Goal: Find contact information: Find contact information

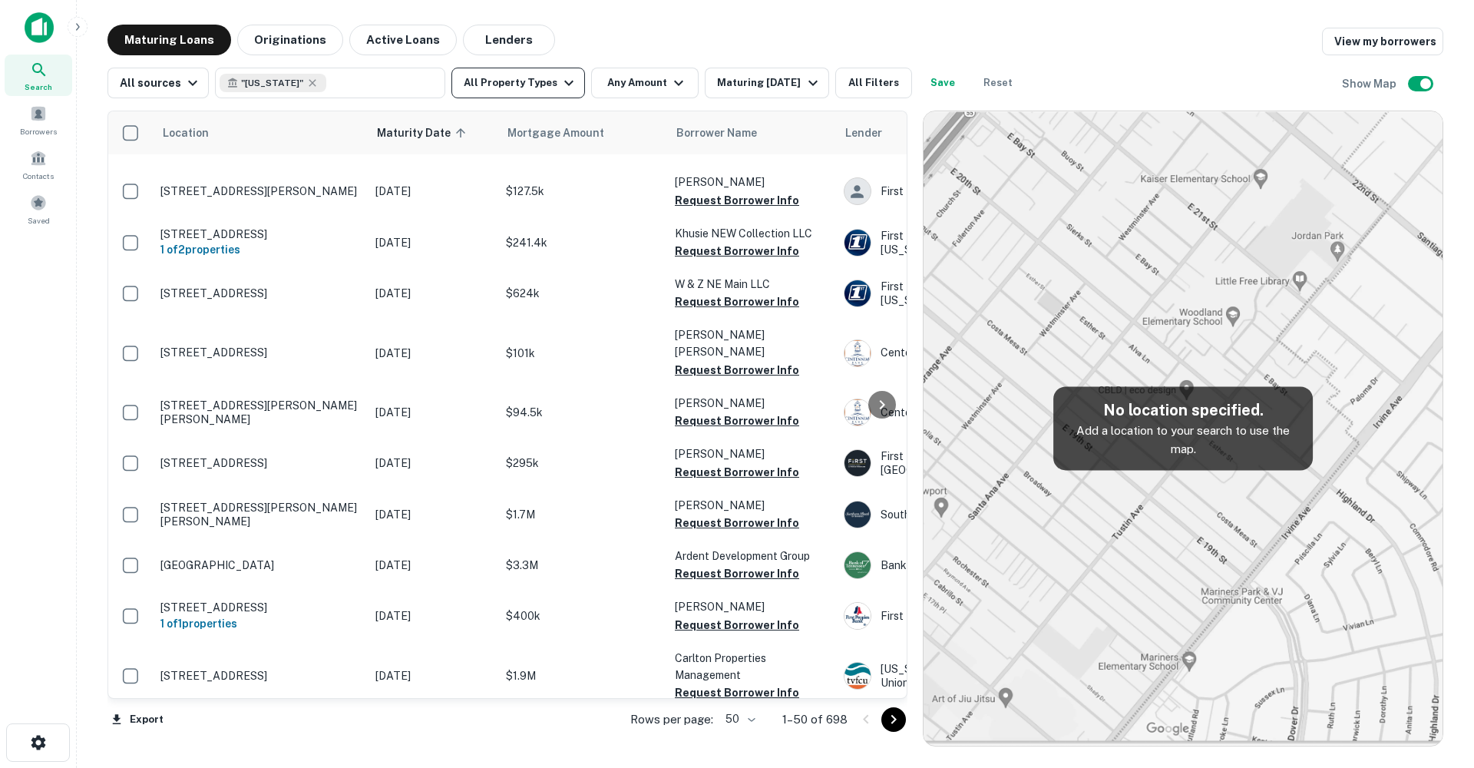
click at [536, 80] on button "All Property Types" at bounding box center [518, 83] width 134 height 31
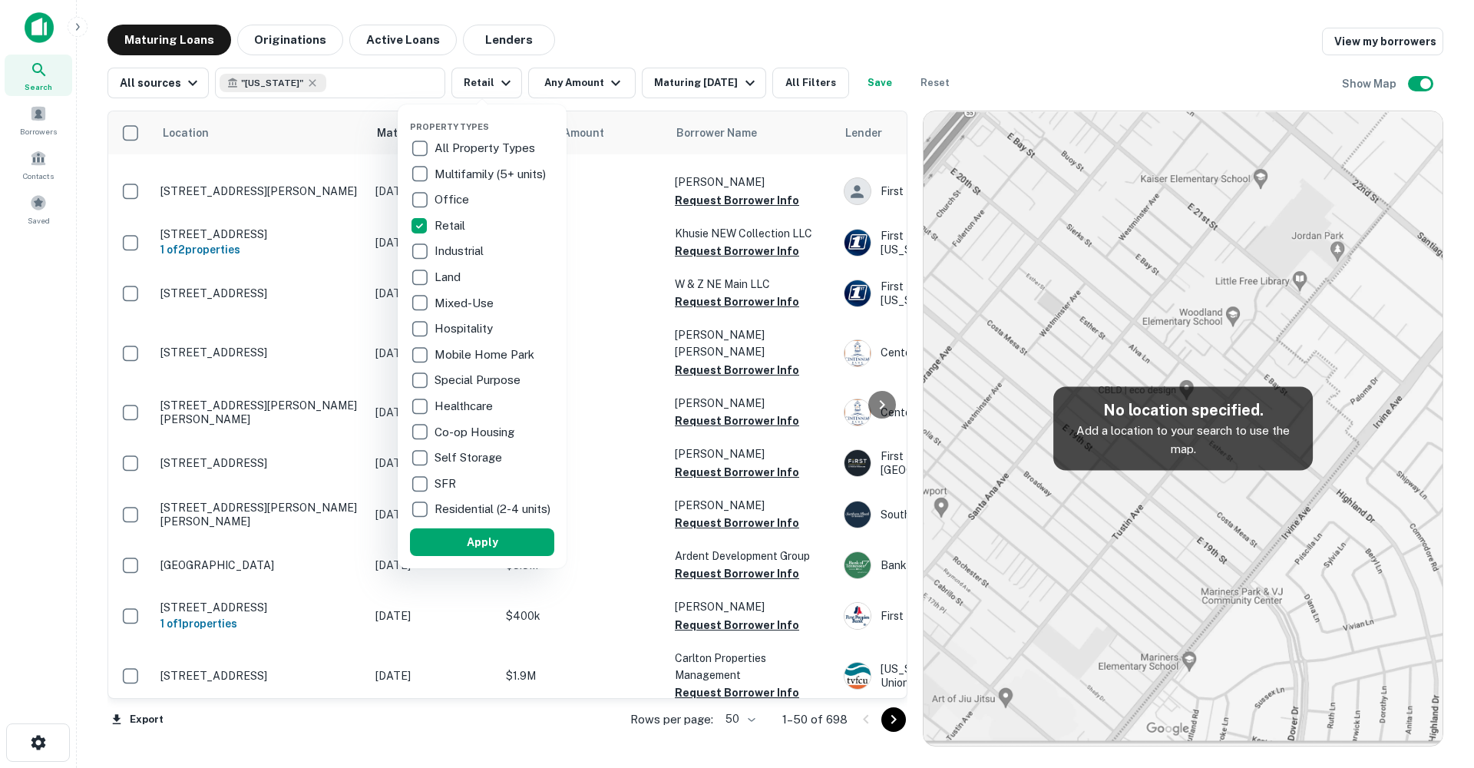
click at [442, 250] on p "Industrial" at bounding box center [461, 251] width 52 height 18
click at [447, 279] on p "Land" at bounding box center [452, 277] width 29 height 18
click at [446, 300] on p "Mixed-Use" at bounding box center [469, 303] width 62 height 18
click at [448, 352] on p "Mobile Home Park" at bounding box center [489, 354] width 103 height 18
click at [452, 381] on p "Special Purpose" at bounding box center [482, 380] width 89 height 18
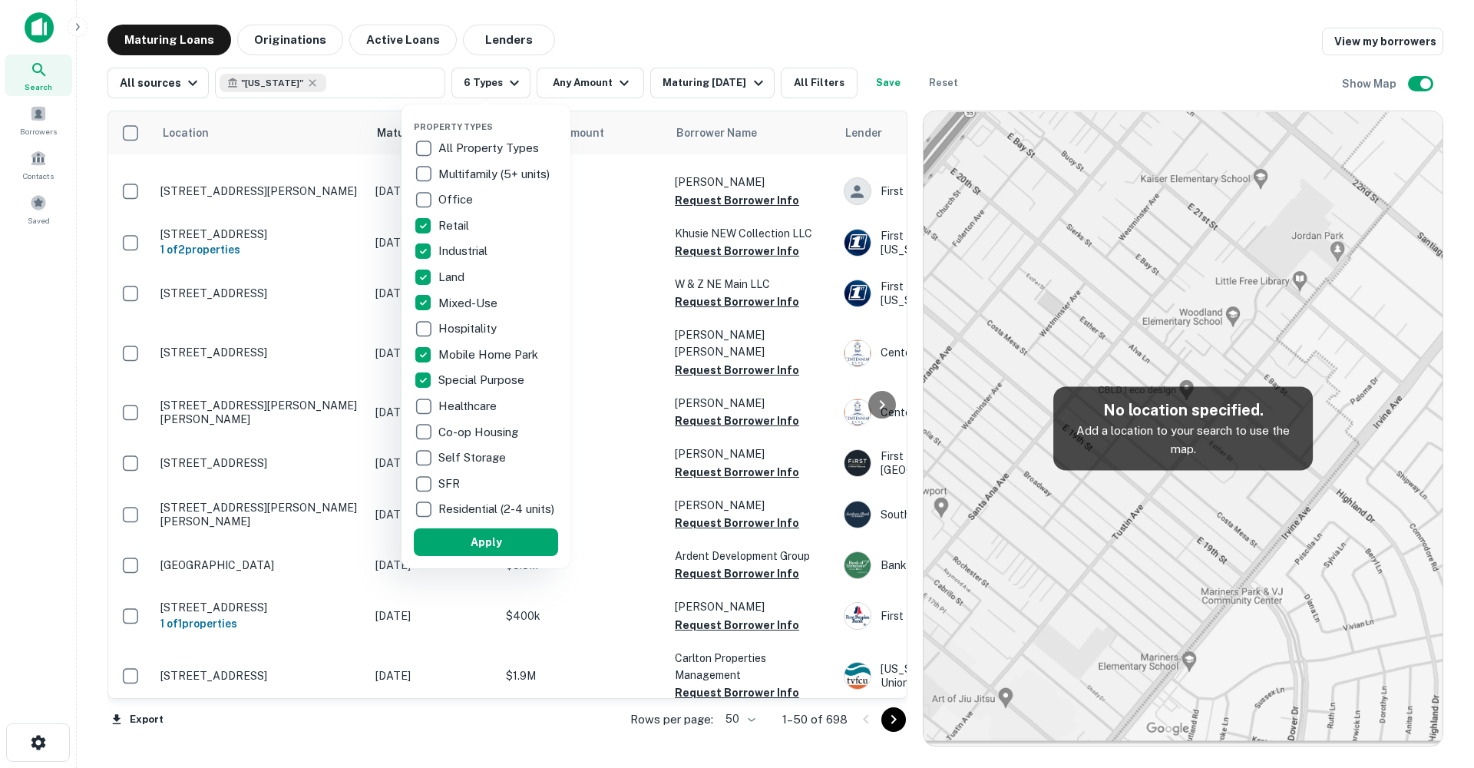
click at [457, 457] on p "Self Storage" at bounding box center [473, 457] width 71 height 18
click at [494, 542] on button "Apply" at bounding box center [486, 542] width 144 height 28
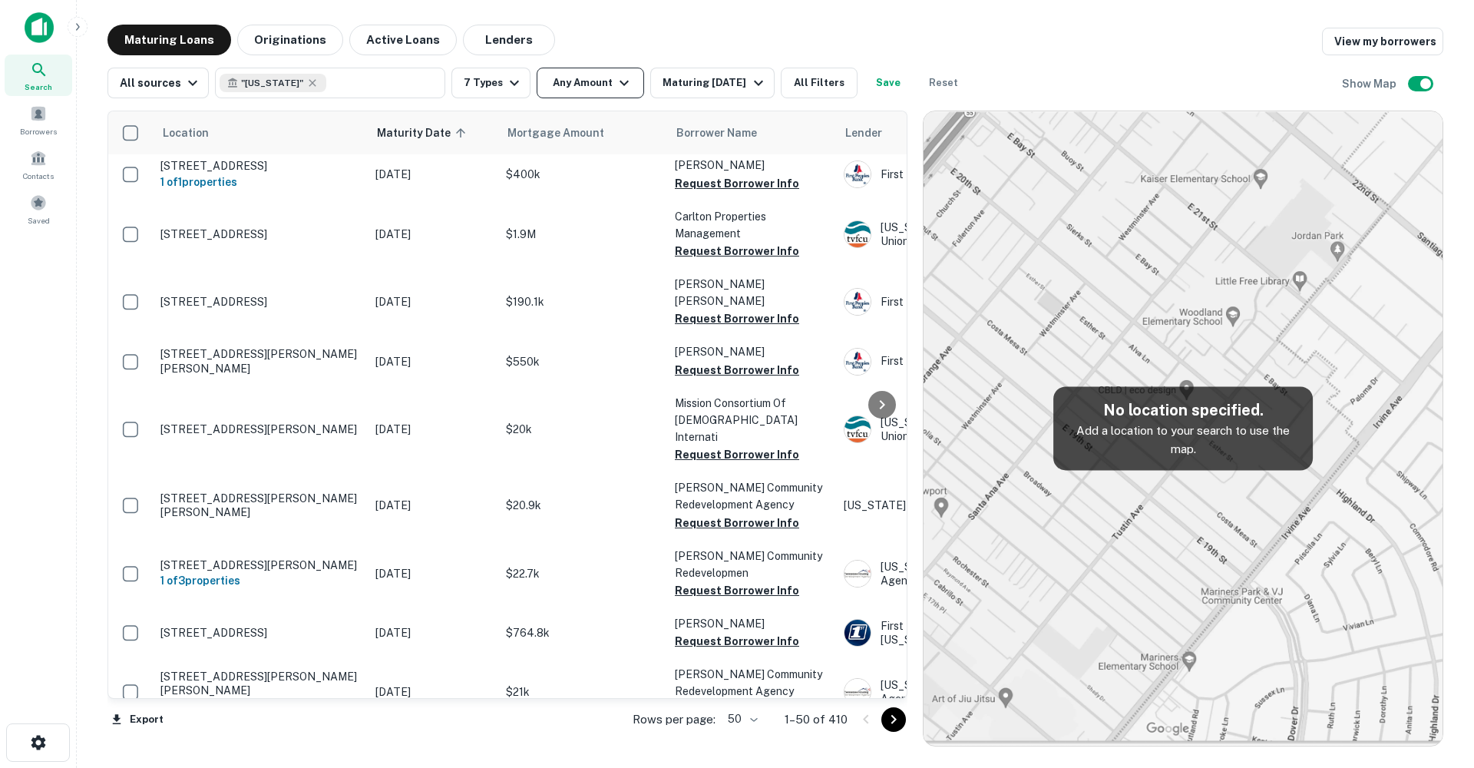
click at [598, 80] on button "Any Amount" at bounding box center [590, 83] width 107 height 31
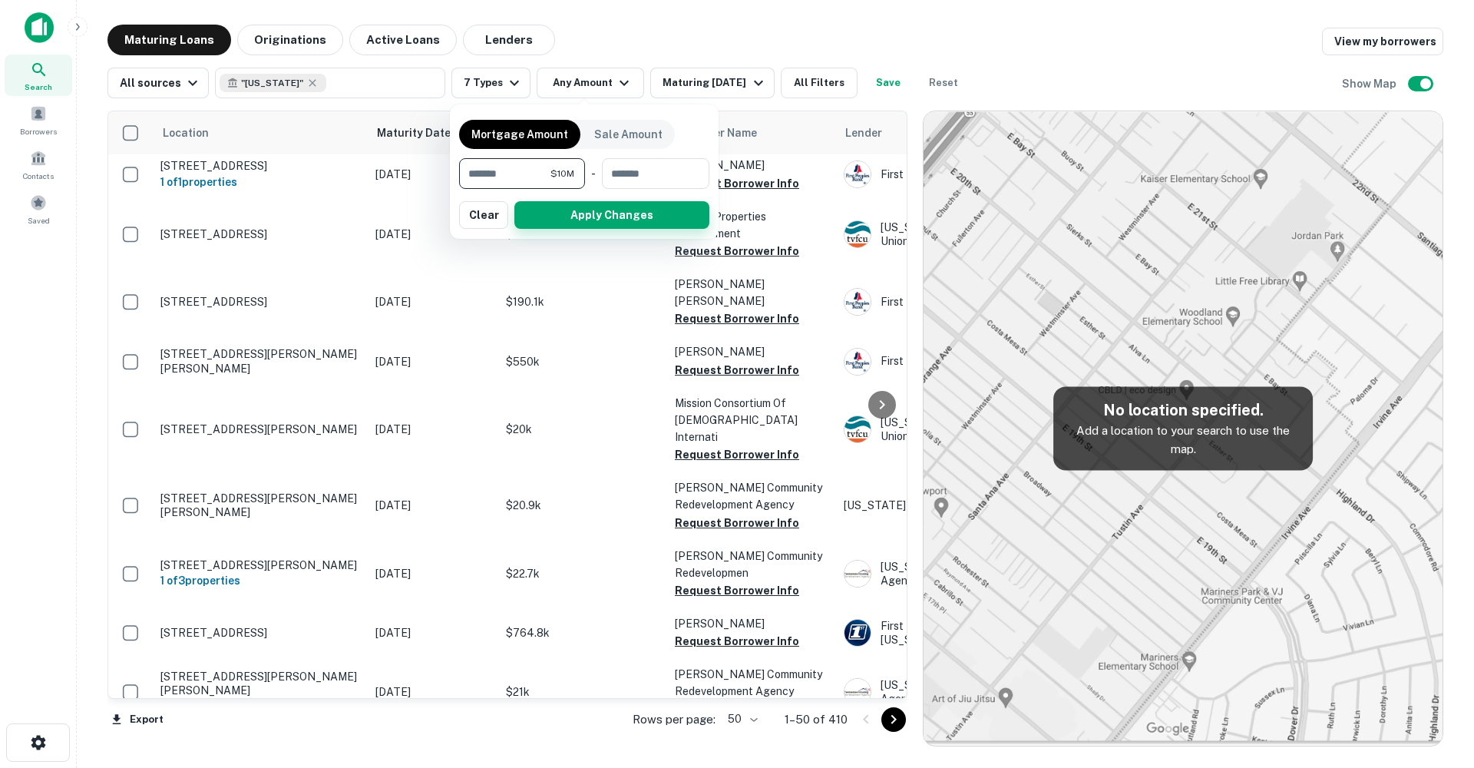
type input "********"
click at [635, 208] on button "Apply Changes" at bounding box center [611, 215] width 195 height 28
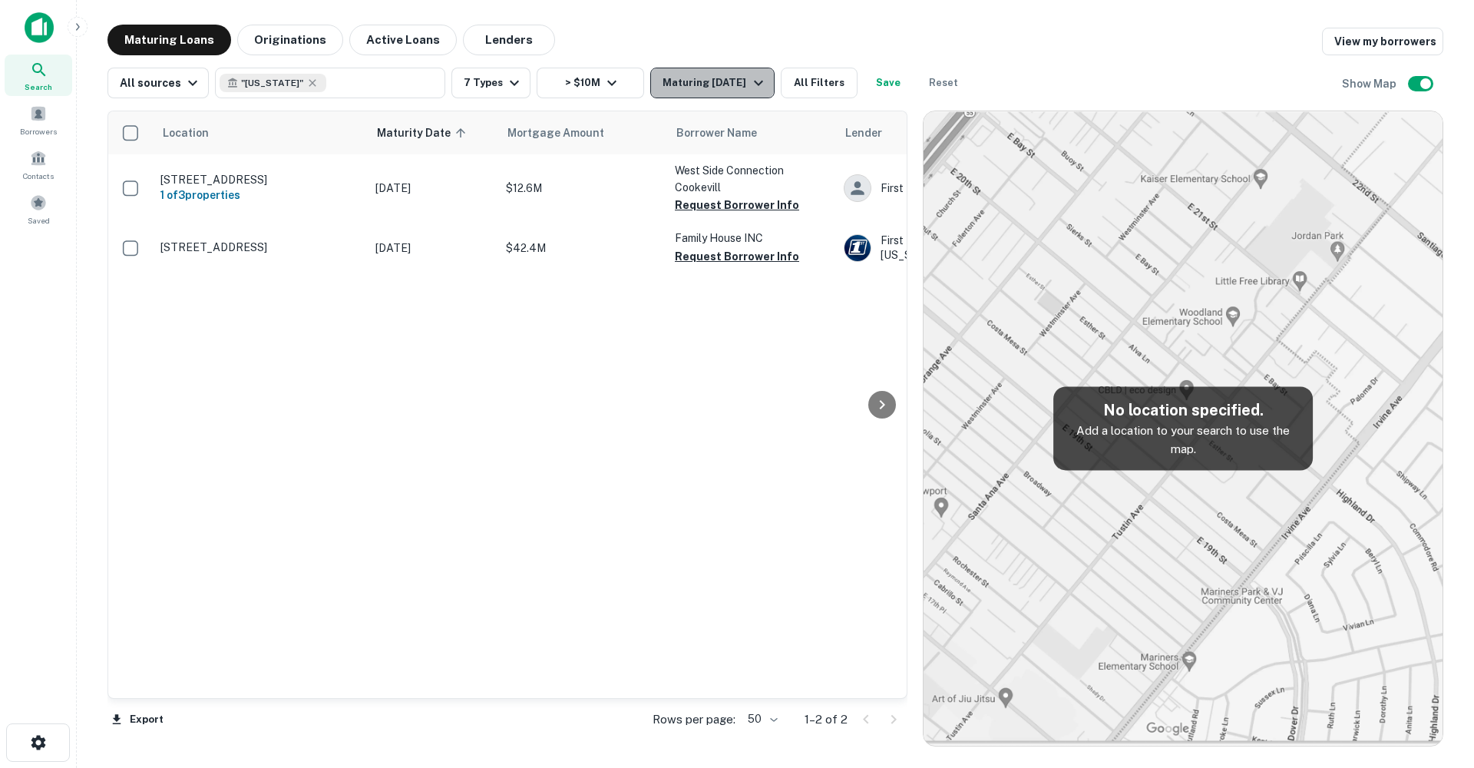
click at [692, 83] on div "Maturing [DATE]" at bounding box center [715, 83] width 104 height 18
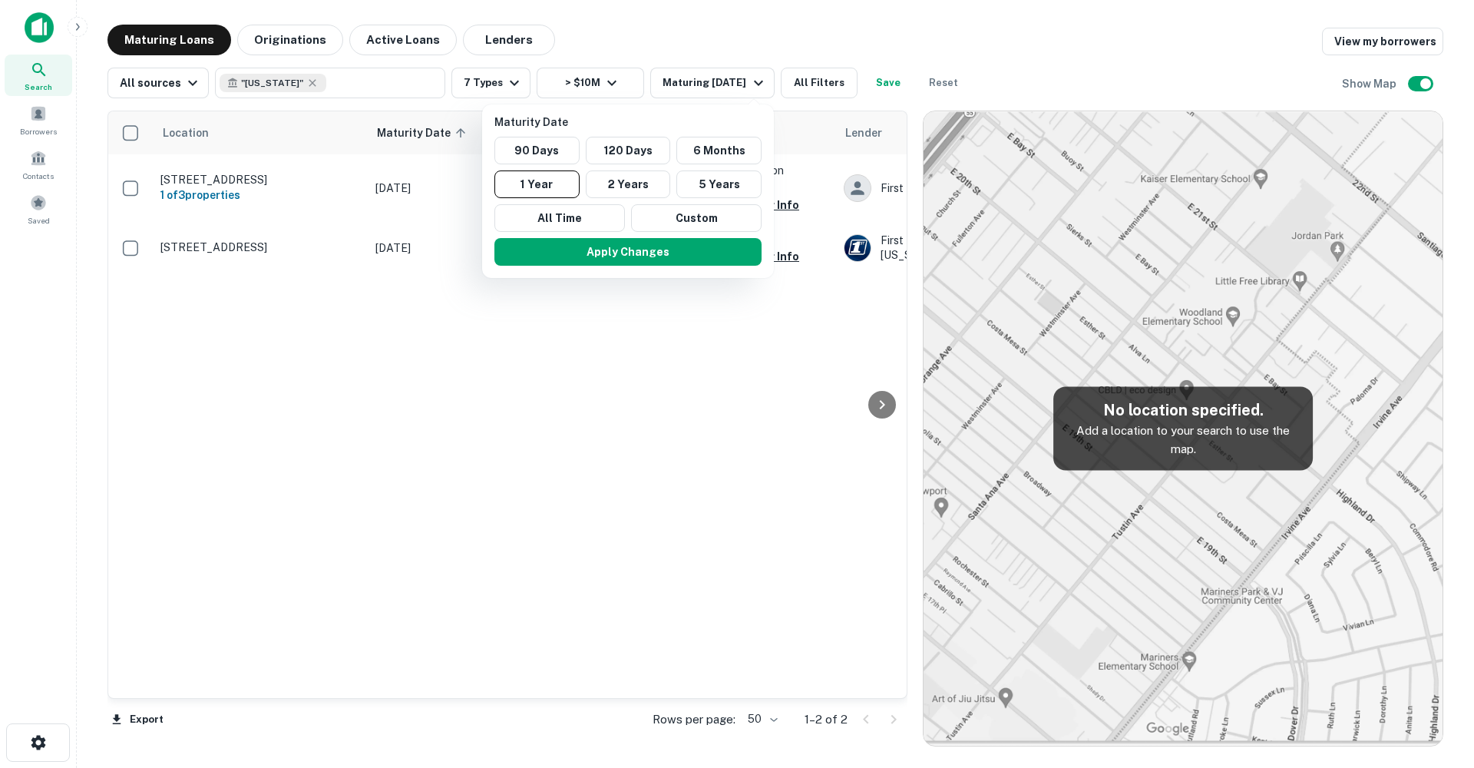
click at [493, 45] on div at bounding box center [737, 384] width 1474 height 768
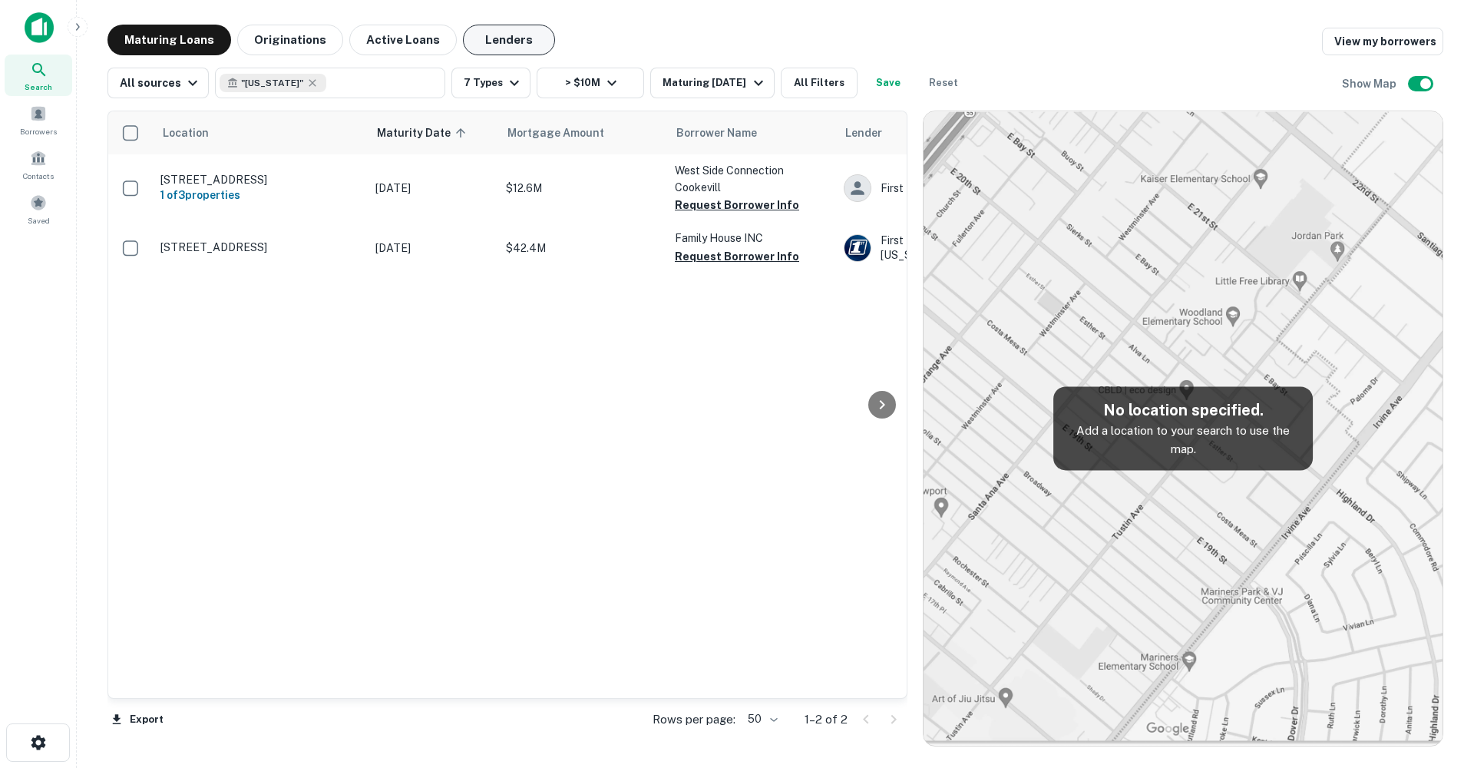
click at [497, 40] on button "Lenders" at bounding box center [509, 40] width 92 height 31
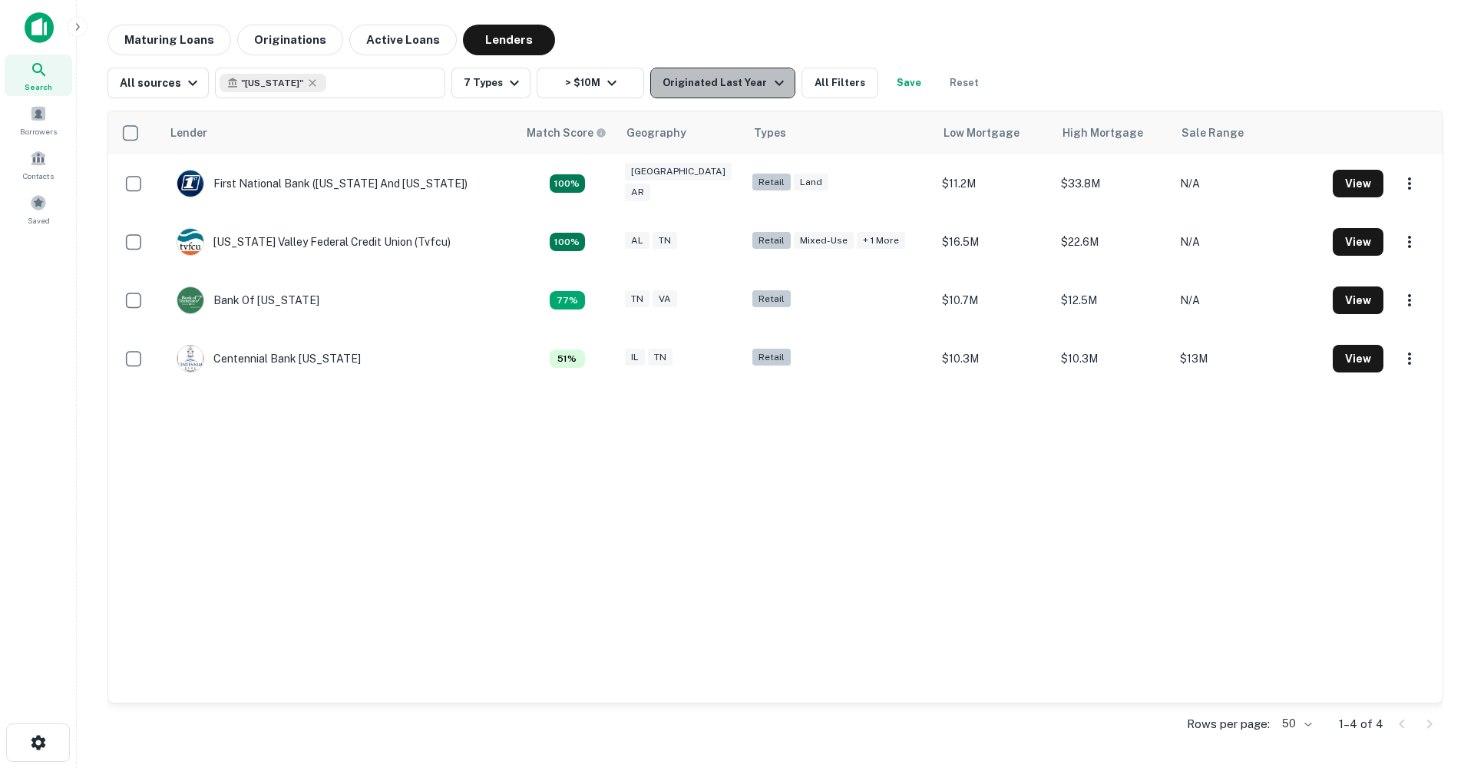
click at [729, 80] on div "Originated Last Year" at bounding box center [725, 83] width 125 height 18
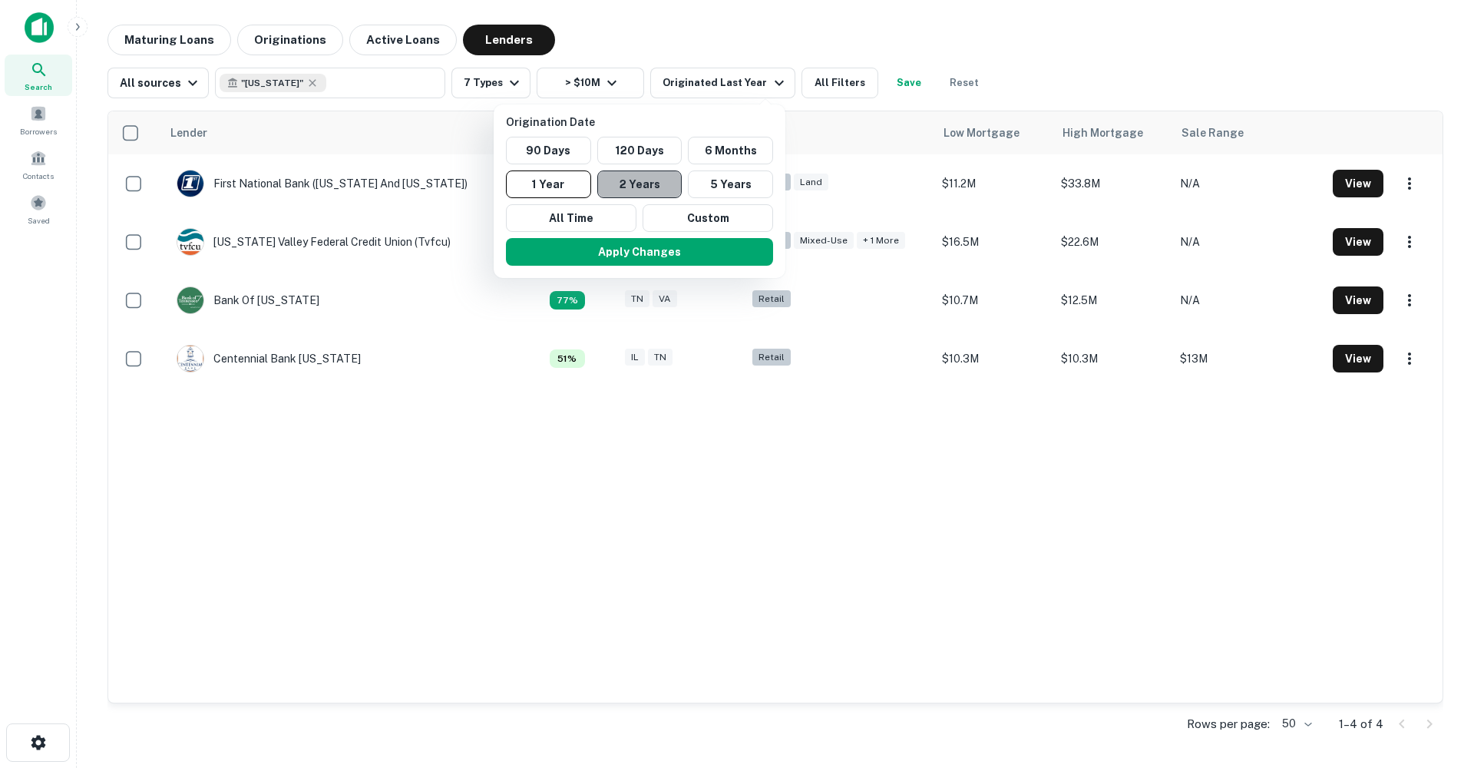
click at [642, 184] on button "2 Years" at bounding box center [639, 184] width 85 height 28
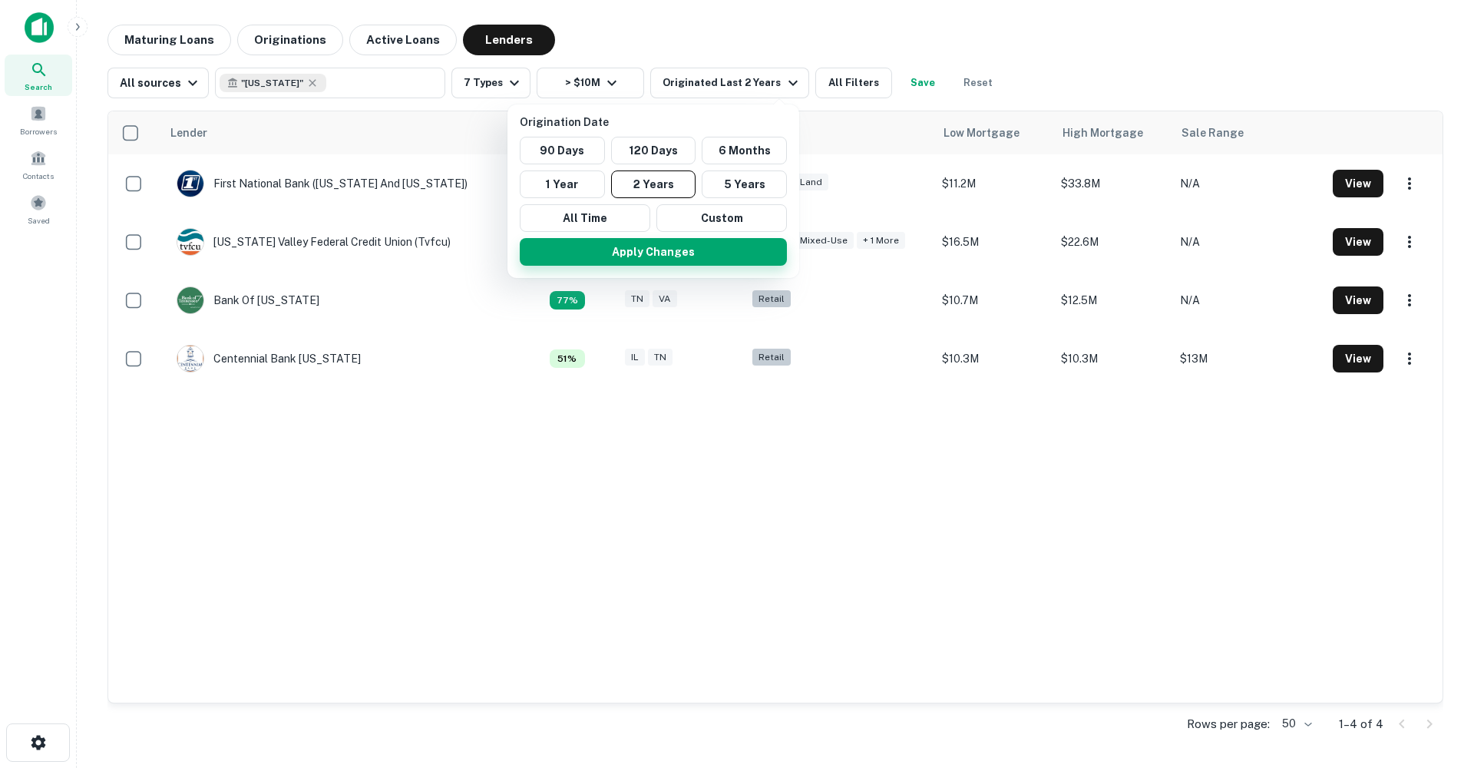
click at [669, 246] on button "Apply Changes" at bounding box center [653, 252] width 267 height 28
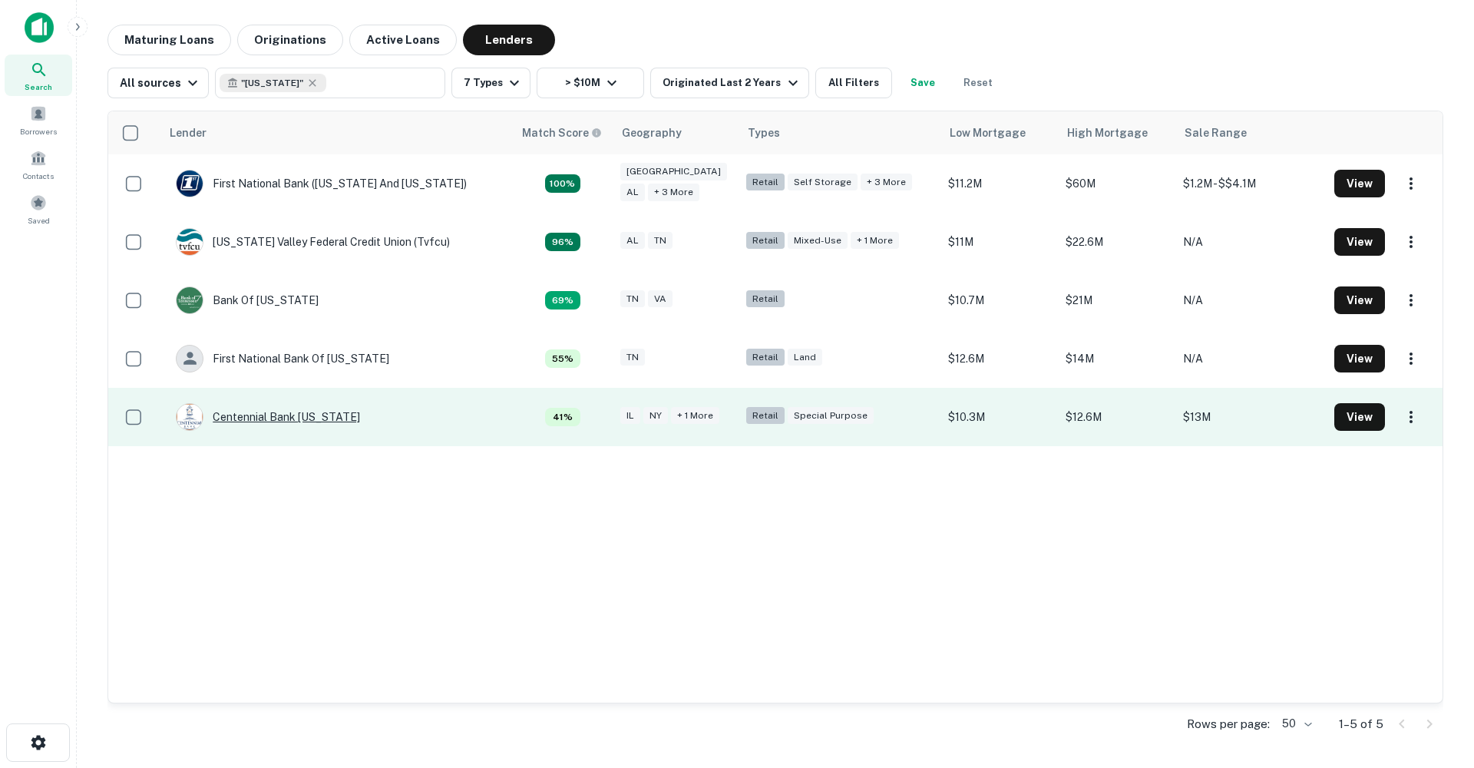
click at [266, 415] on div "Centennial Bank Tennessee" at bounding box center [268, 417] width 184 height 28
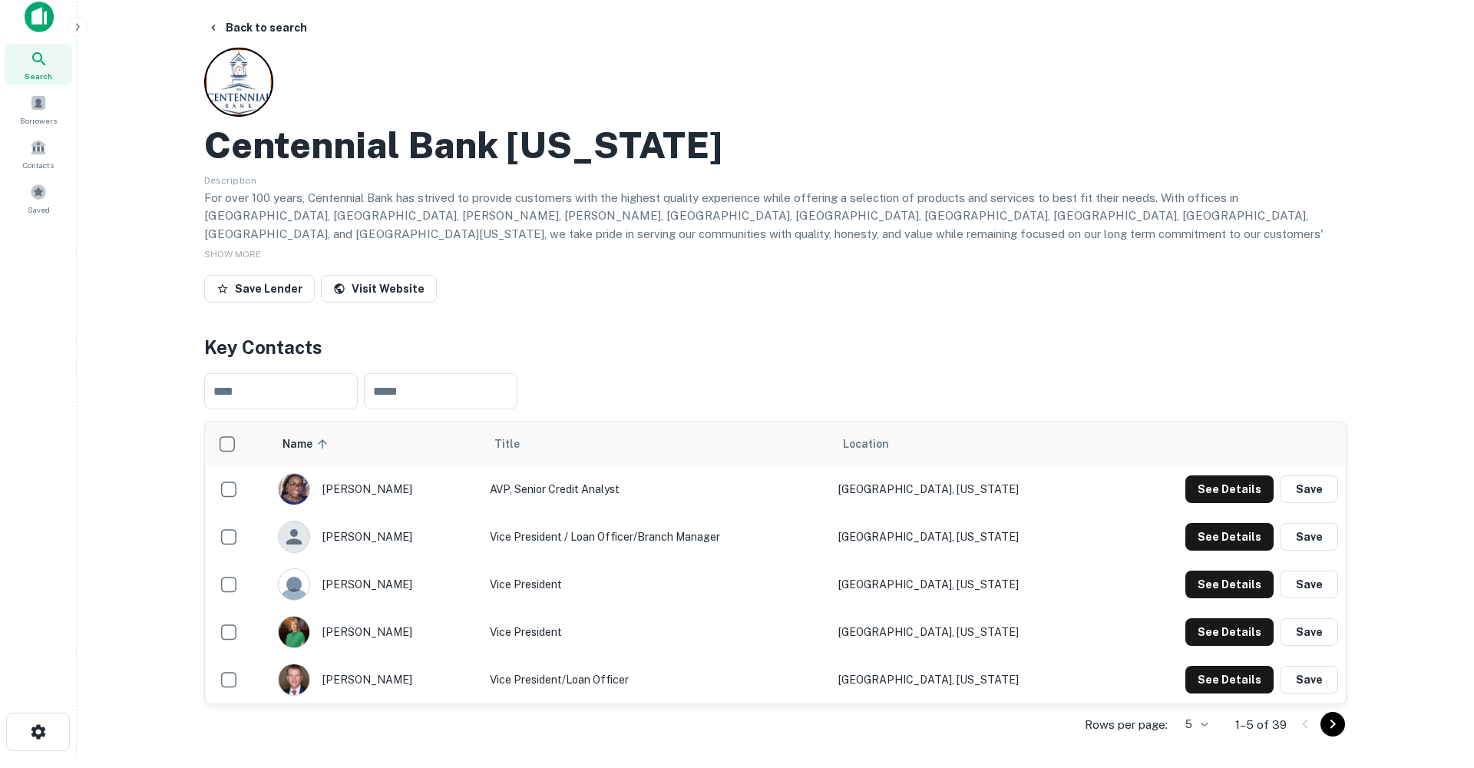
scroll to position [11, 0]
click at [1231, 540] on button "See Details" at bounding box center [1229, 537] width 88 height 28
drag, startPoint x: 678, startPoint y: 371, endPoint x: 507, endPoint y: 368, distance: 171.2
copy p "bgroom@mycentennial.bank"
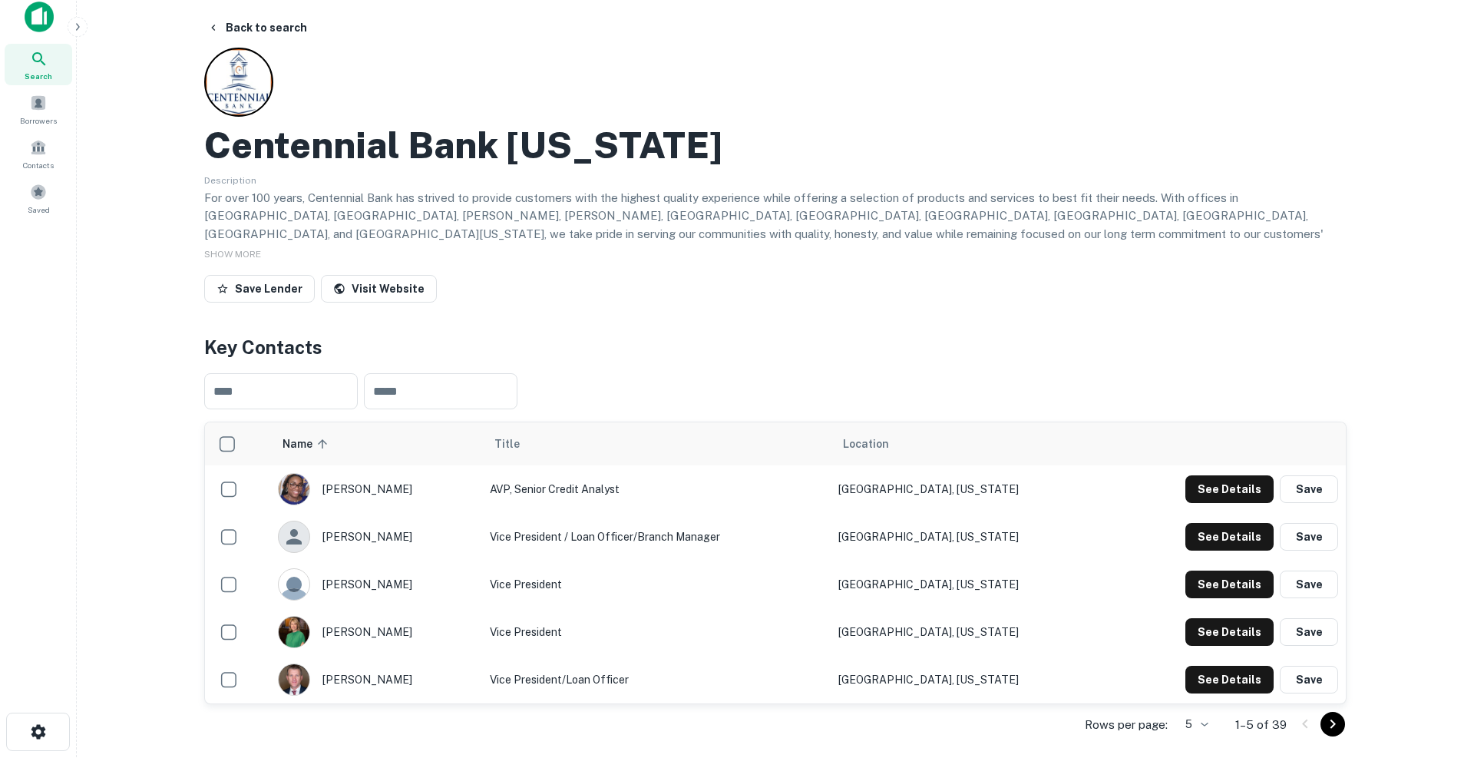
click at [1249, 495] on button "See Details" at bounding box center [1229, 489] width 88 height 28
click at [249, 33] on button "Back to search" at bounding box center [257, 28] width 112 height 28
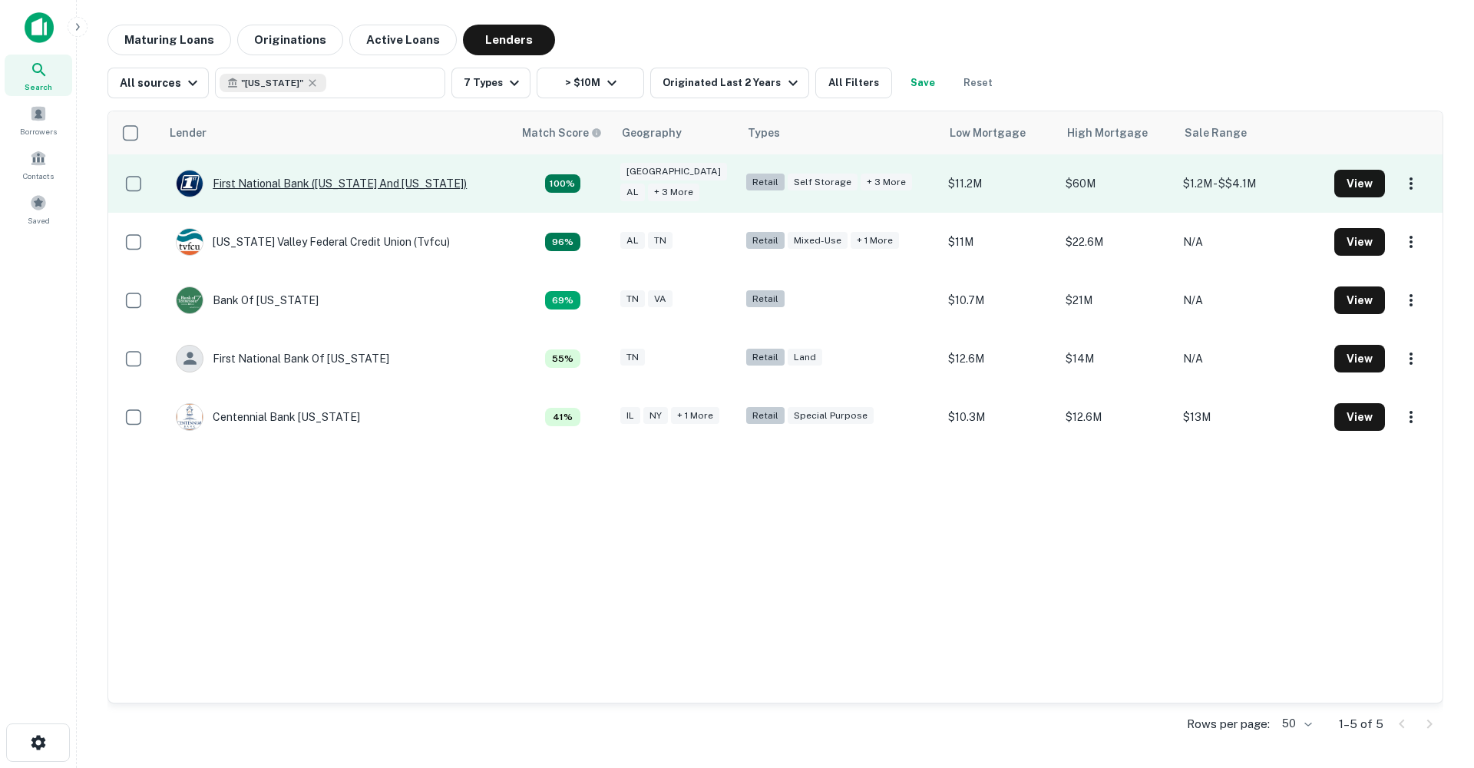
click at [316, 182] on div "First National Bank (arkansas And Tennessee)" at bounding box center [321, 184] width 291 height 28
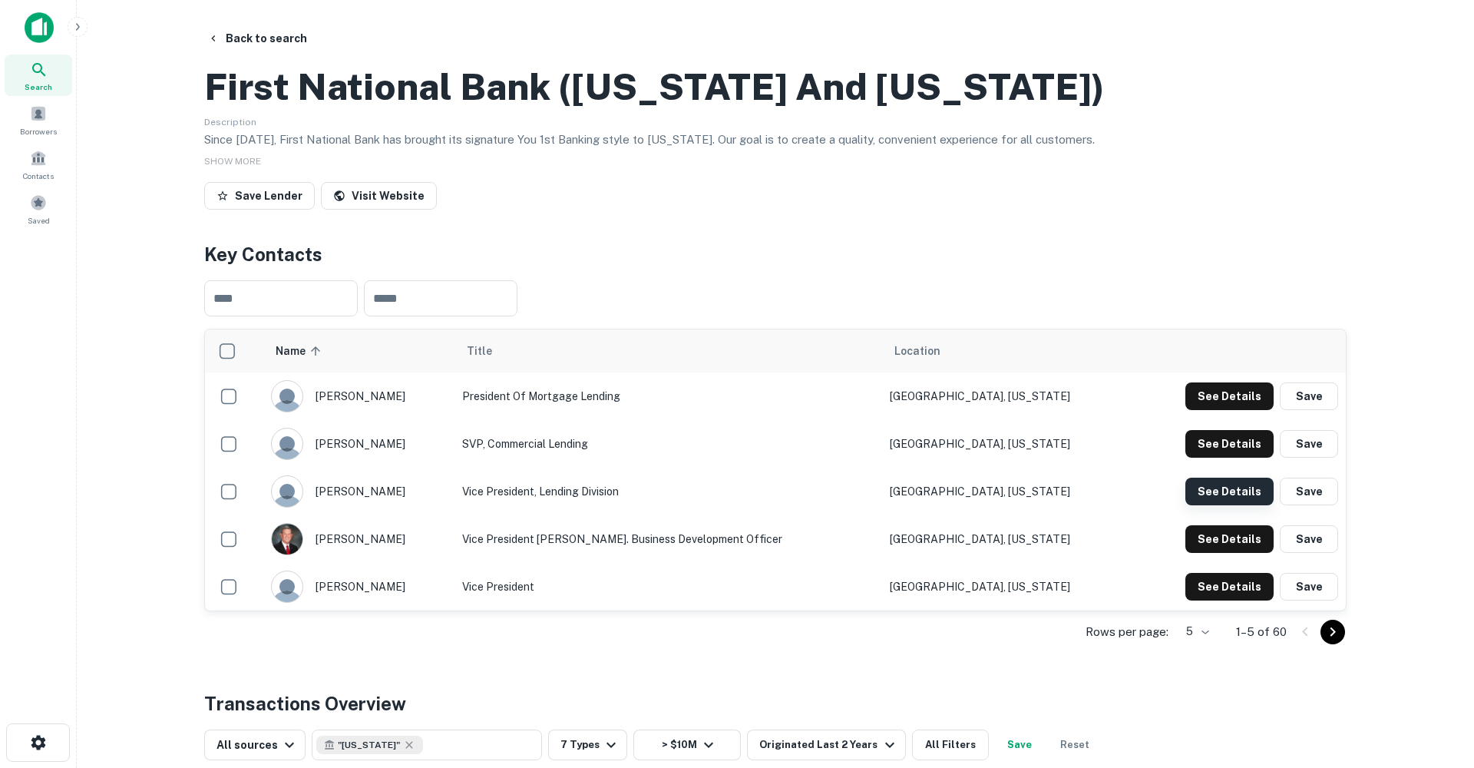
click at [1196, 505] on button "See Details" at bounding box center [1229, 491] width 88 height 28
click at [1208, 410] on button "See Details" at bounding box center [1229, 396] width 88 height 28
click at [1222, 505] on button "See Details" at bounding box center [1229, 491] width 88 height 28
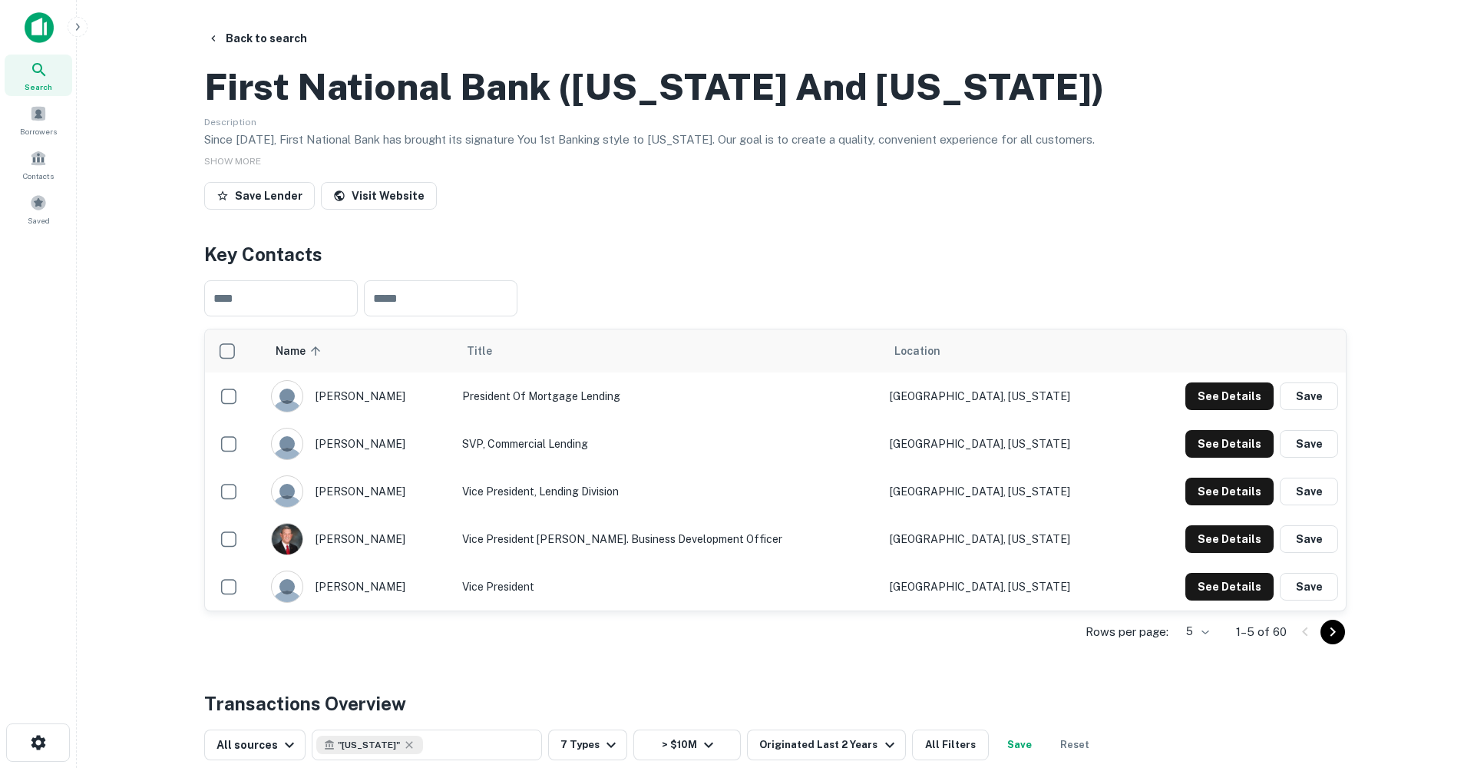
drag, startPoint x: 687, startPoint y: 371, endPoint x: 524, endPoint y: 371, distance: 162.7
copy p "bryson.mayberry@fnbank.net"
click at [283, 47] on button "Back to search" at bounding box center [257, 39] width 112 height 28
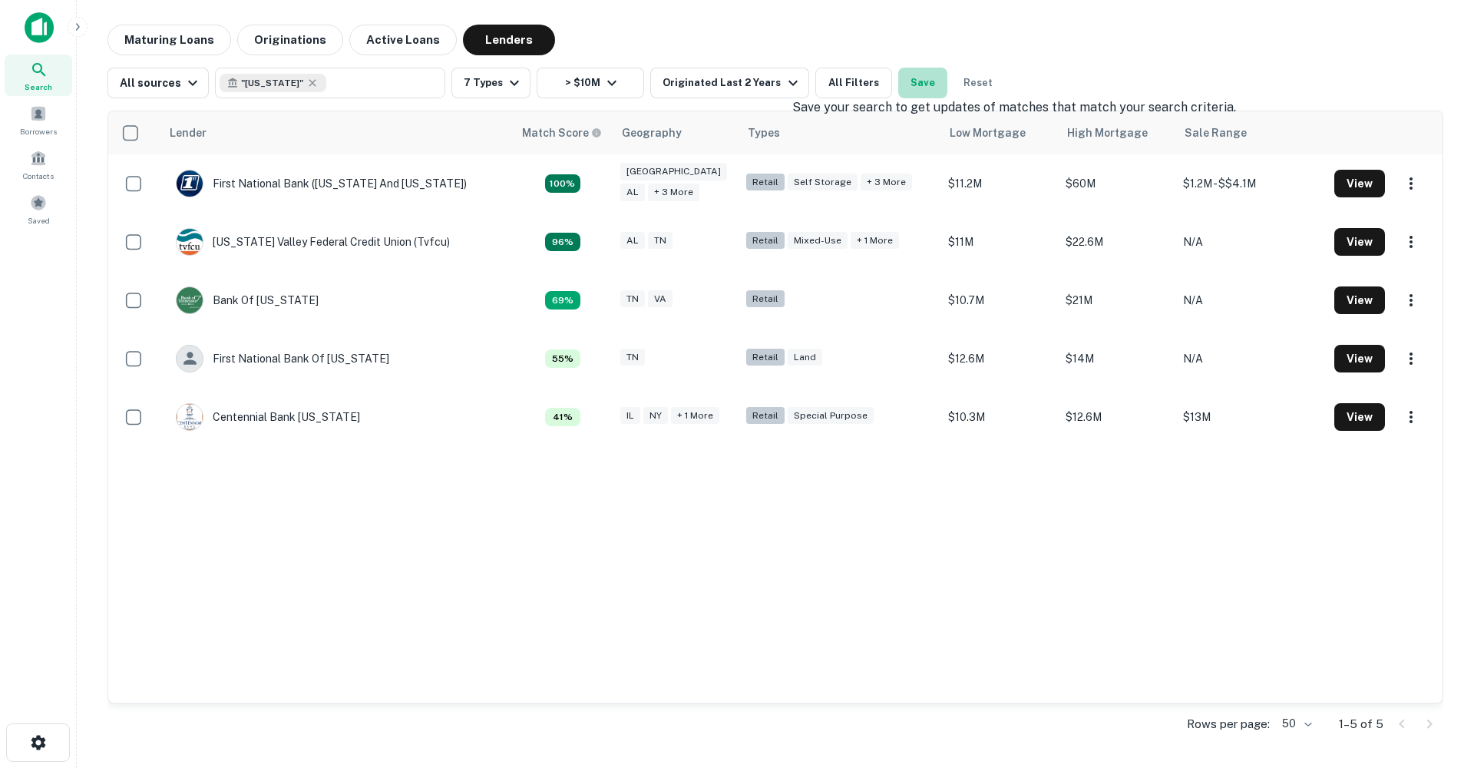
click at [900, 81] on button "Save" at bounding box center [922, 83] width 49 height 31
type input "**"
click at [712, 461] on body "Search Borrowers Contacts Saved Maturing Loans Originations Active Loans Lender…" at bounding box center [737, 384] width 1474 height 768
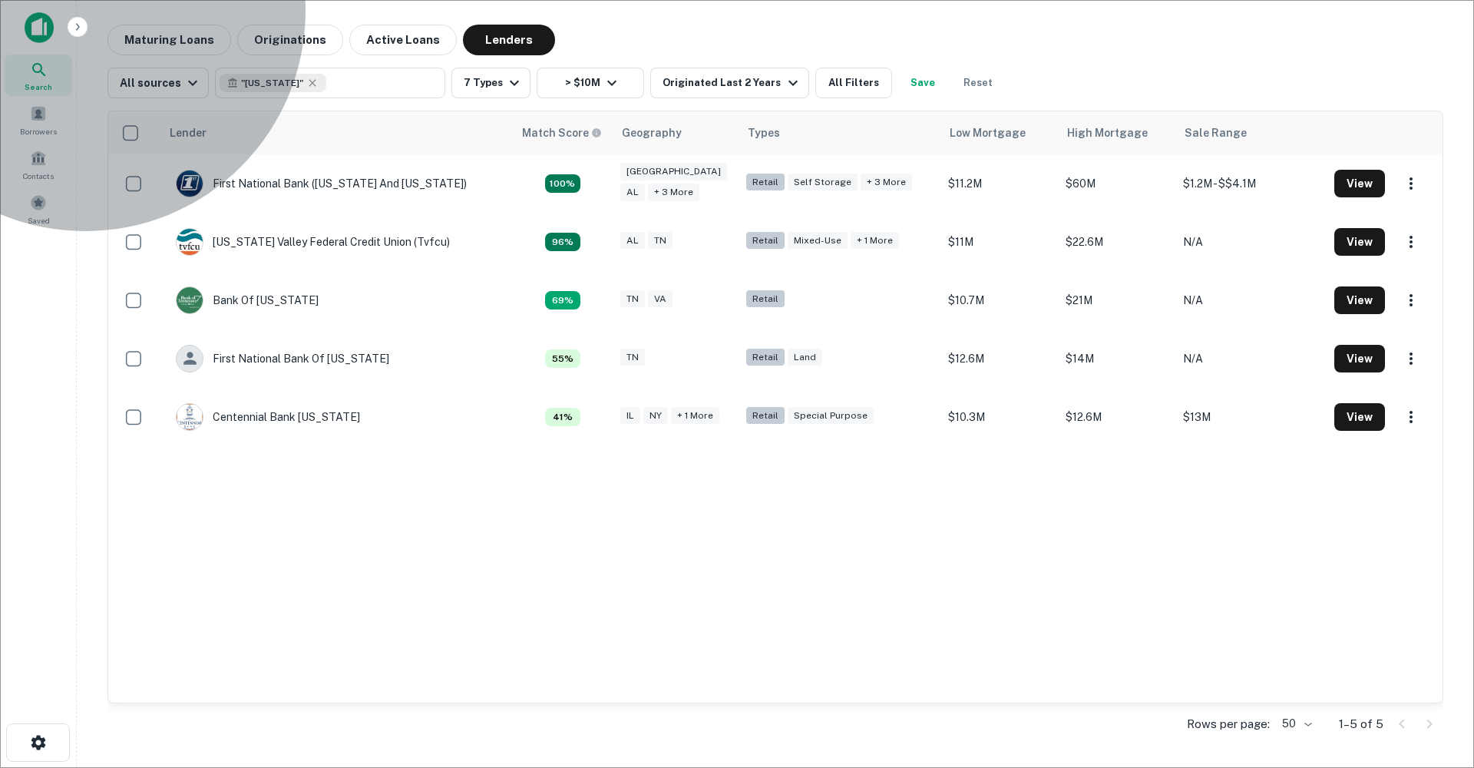
type input "*******"
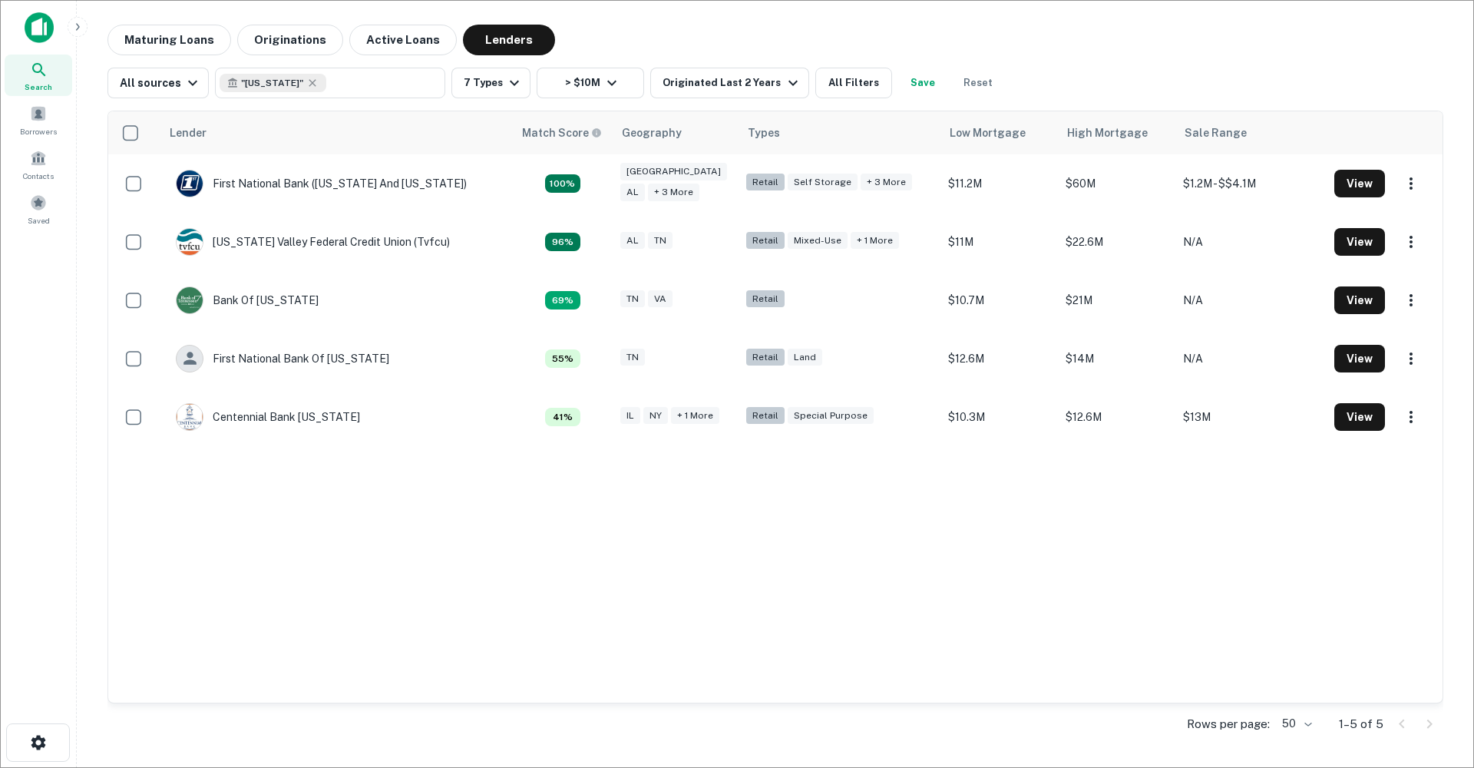
click at [309, 84] on icon at bounding box center [312, 82] width 7 height 7
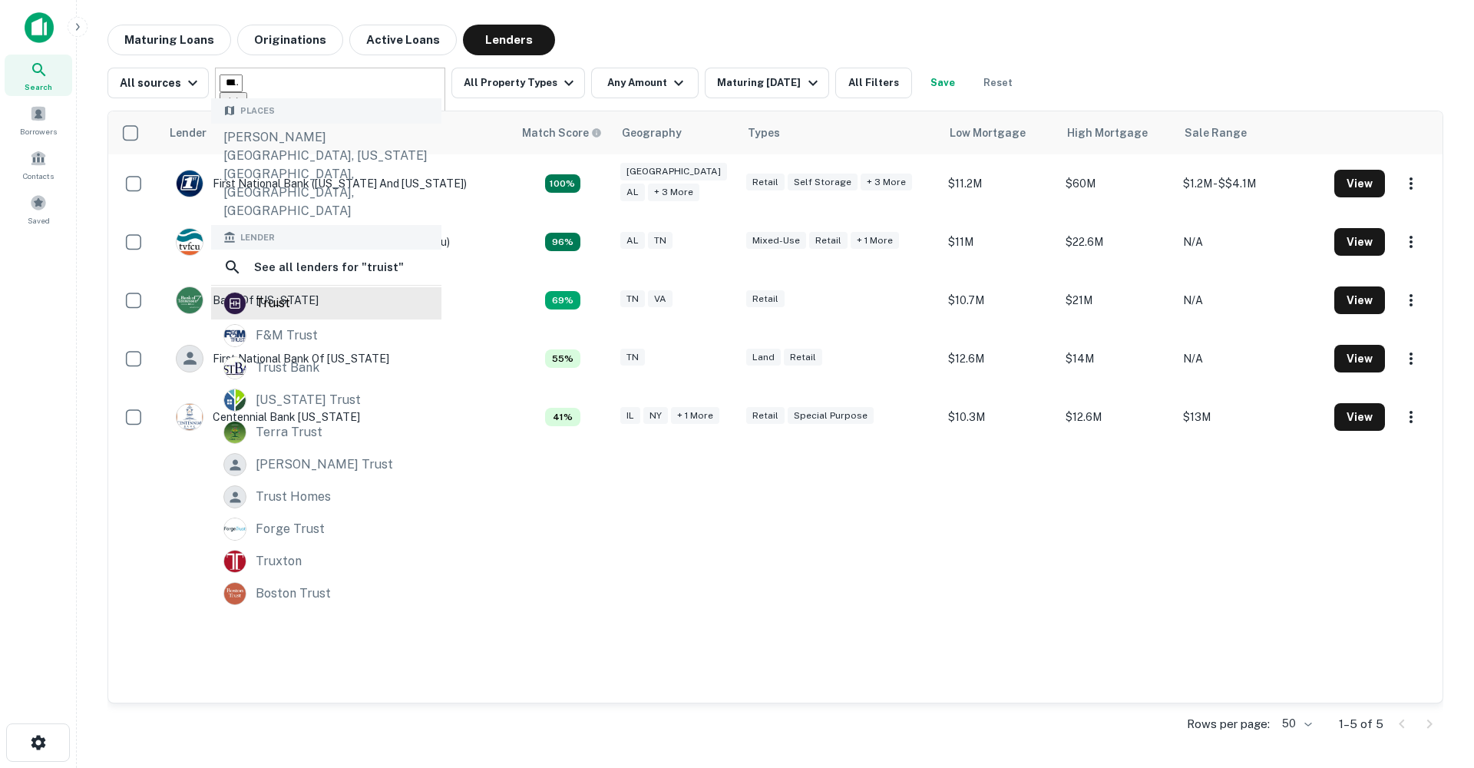
type input "******"
click at [305, 292] on div "truist" at bounding box center [326, 303] width 206 height 23
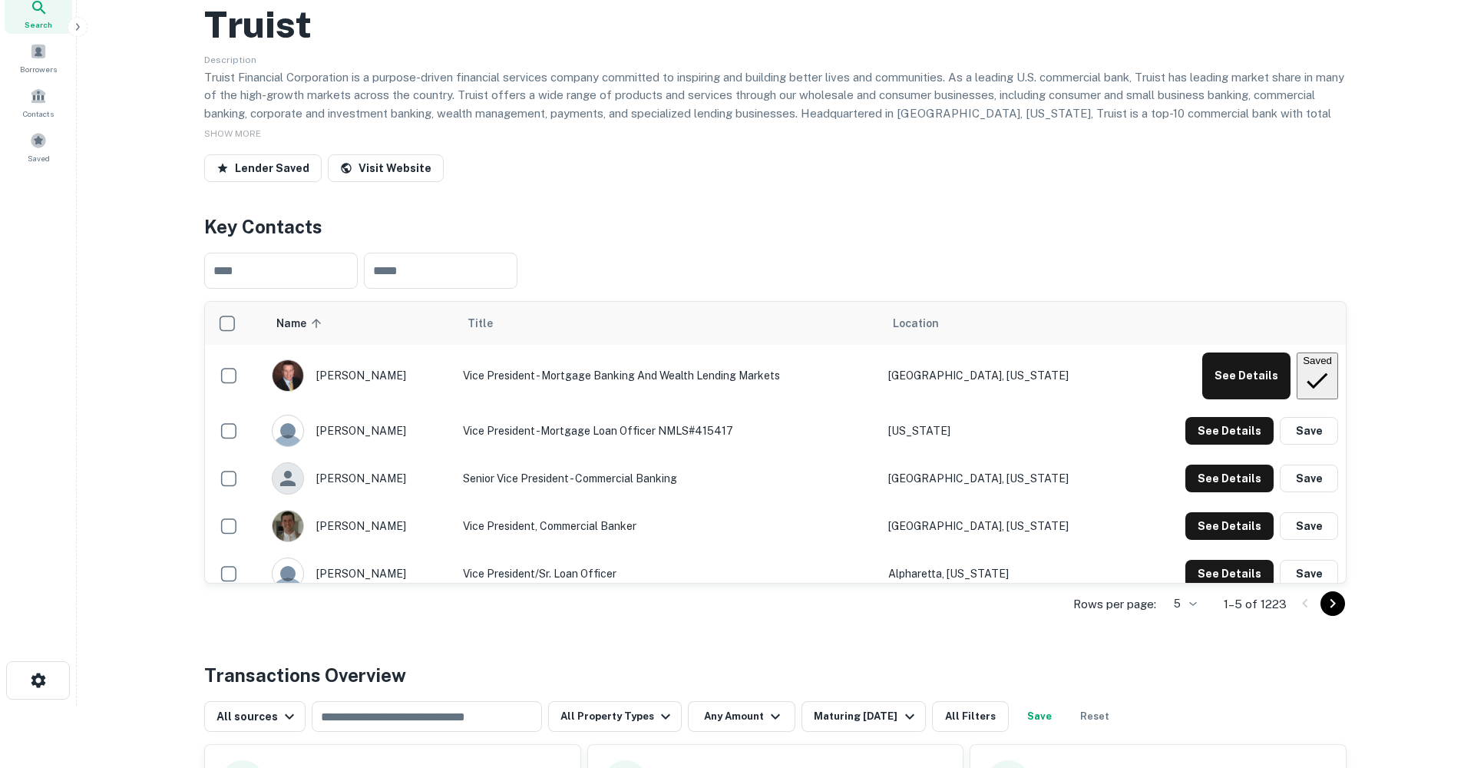
scroll to position [148, 0]
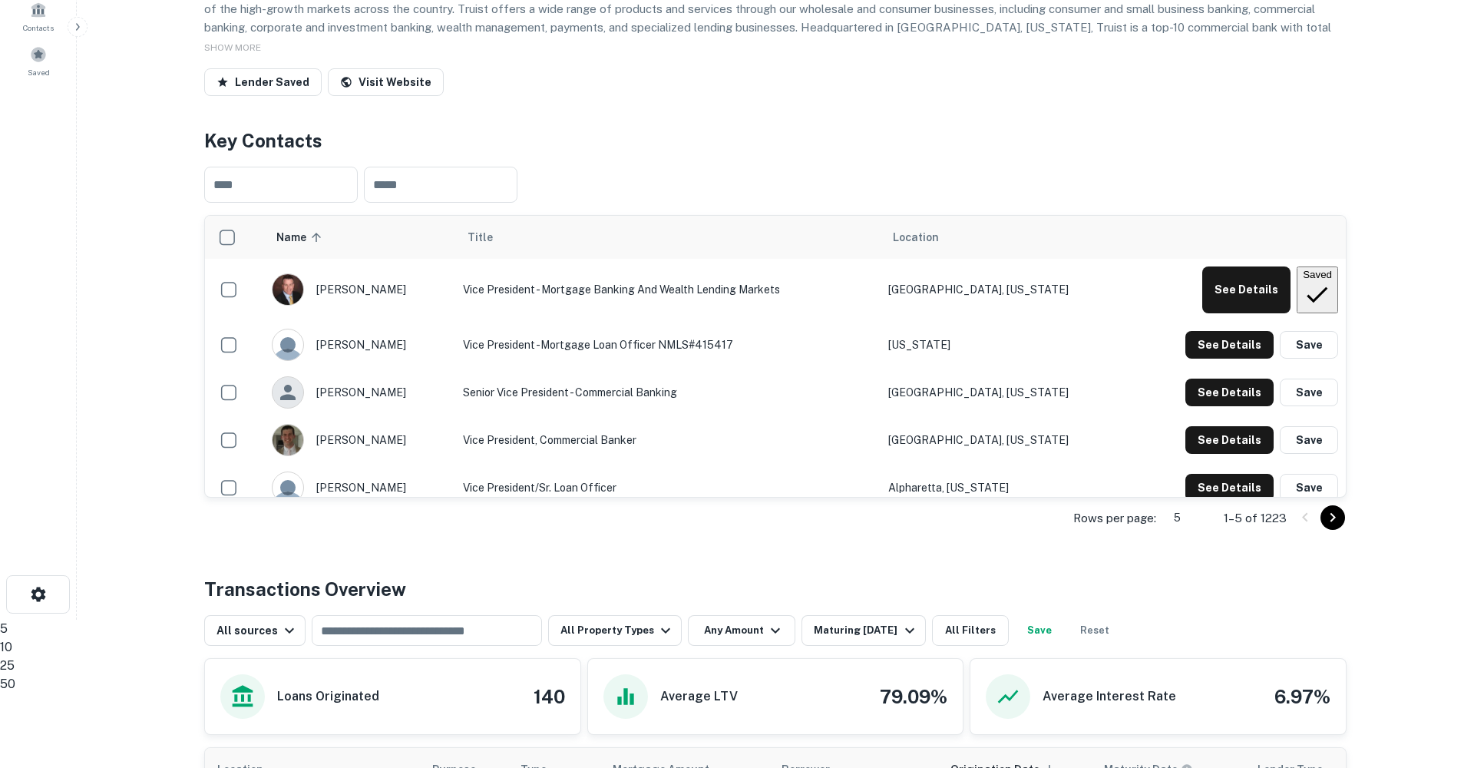
click at [1196, 583] on body "Search Borrowers Contacts Saved Back to search Truist Description Truist Financ…" at bounding box center [737, 236] width 1474 height 768
click at [1185, 670] on li "25" at bounding box center [737, 665] width 1474 height 18
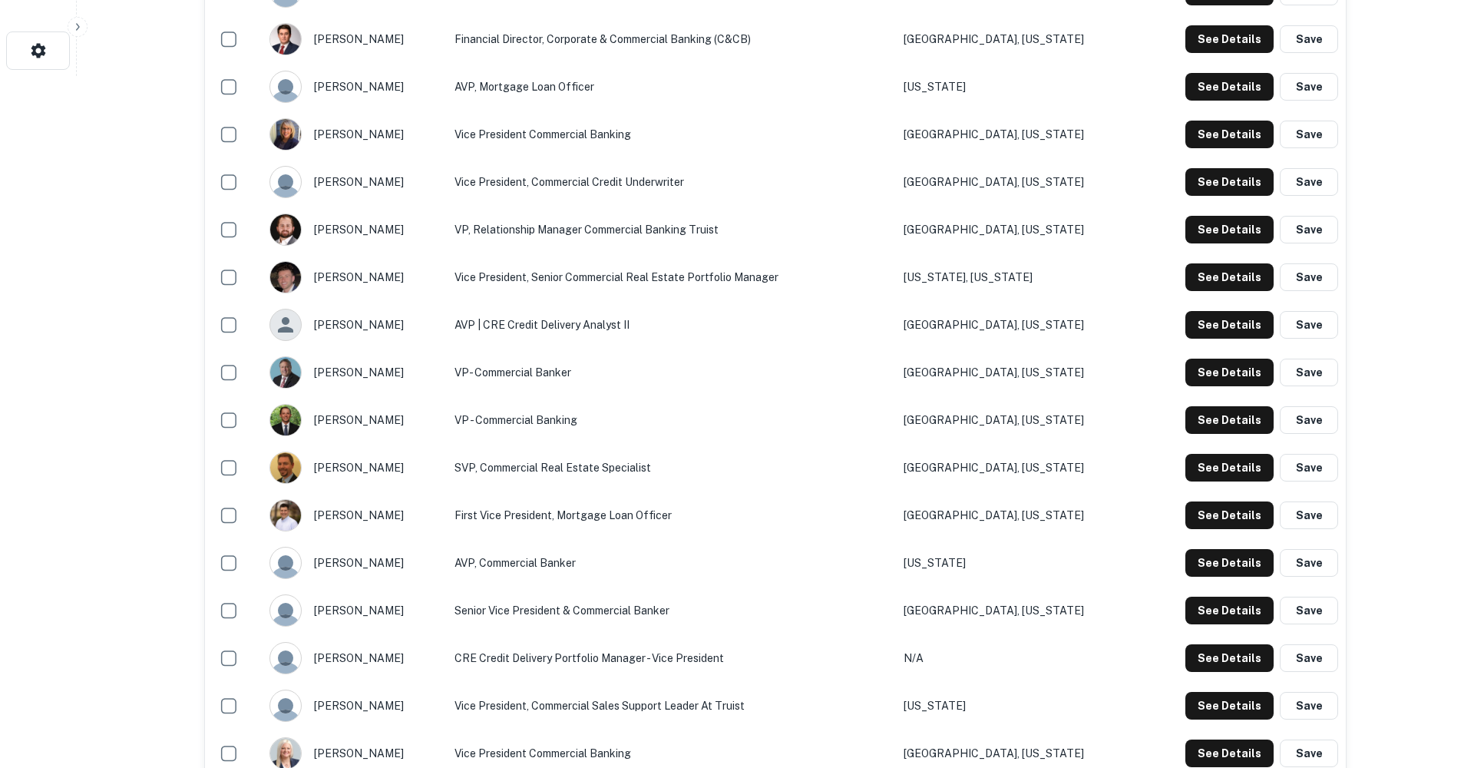
scroll to position [699, 0]
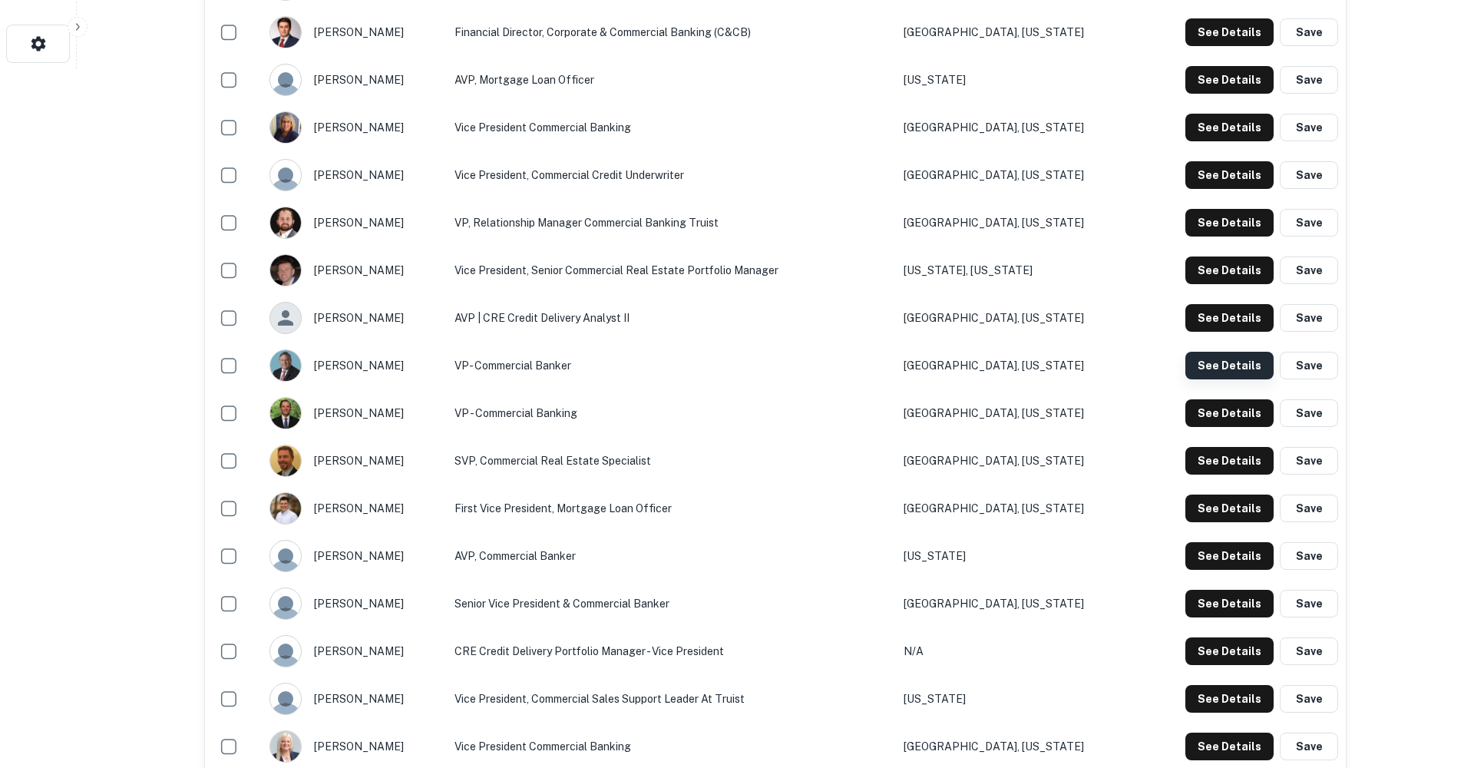
click at [1216, 379] on button "See Details" at bounding box center [1229, 366] width 88 height 28
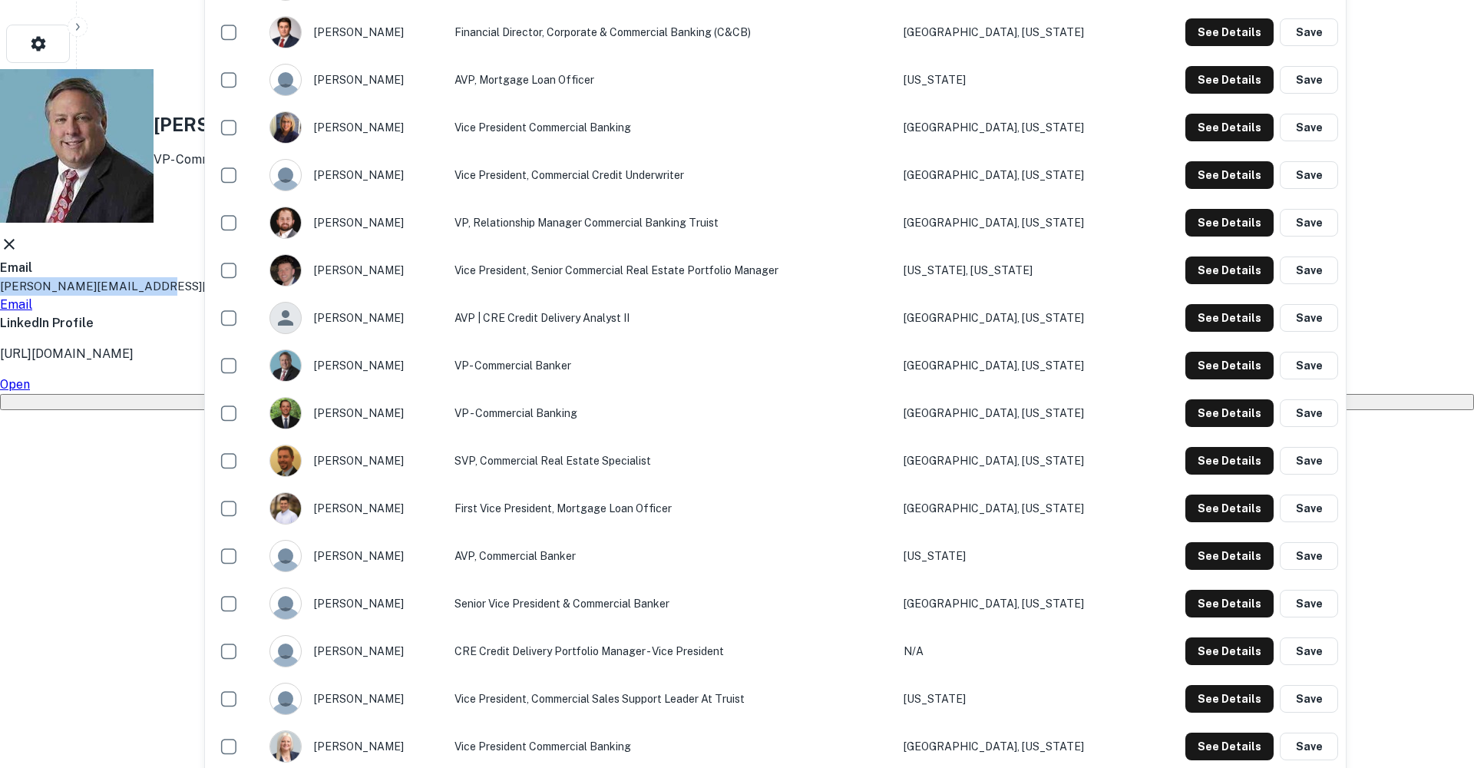
drag, startPoint x: 661, startPoint y: 372, endPoint x: 512, endPoint y: 375, distance: 149.0
click at [512, 375] on div "Bob Gerard VP- Commercial Banker Email robert.gerard@truist.com Email LinkedIn …" at bounding box center [737, 239] width 1474 height 341
copy p "robert.gerard@truist.com"
